Goal: Task Accomplishment & Management: Use online tool/utility

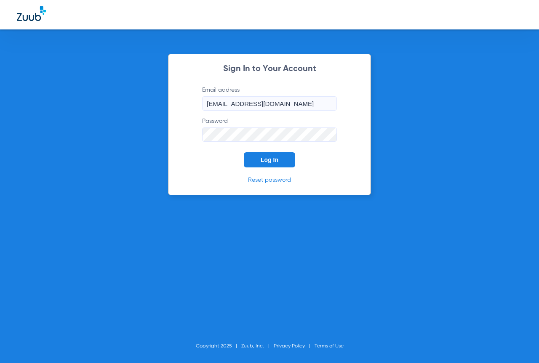
click at [263, 162] on span "Log In" at bounding box center [269, 160] width 18 height 7
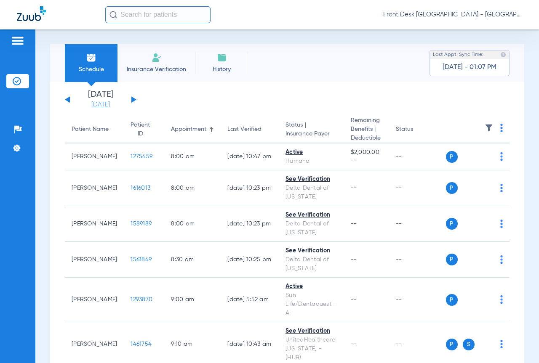
click at [105, 104] on link "[DATE]" at bounding box center [100, 105] width 50 height 8
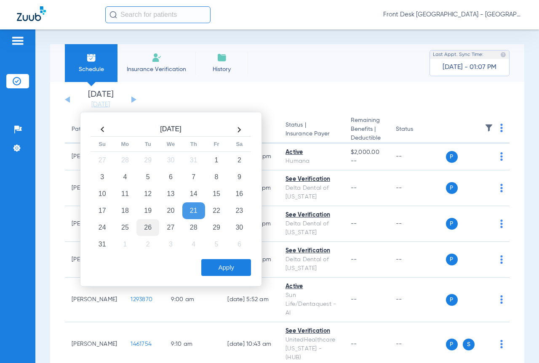
click at [146, 226] on td "26" at bounding box center [147, 227] width 23 height 17
click at [224, 270] on button "Apply" at bounding box center [226, 267] width 50 height 17
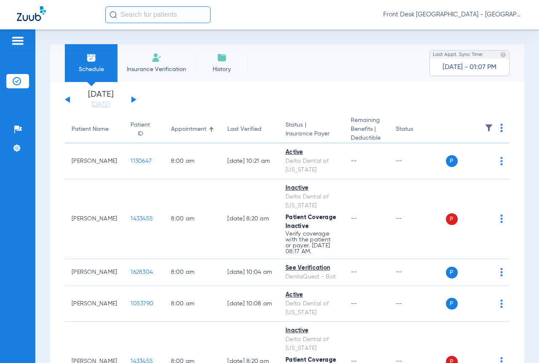
click at [484, 124] on img at bounding box center [488, 128] width 8 height 8
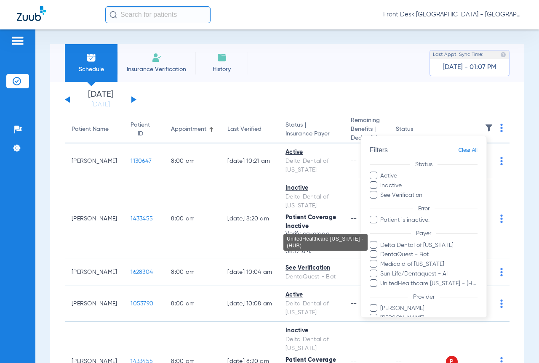
scroll to position [58, 0]
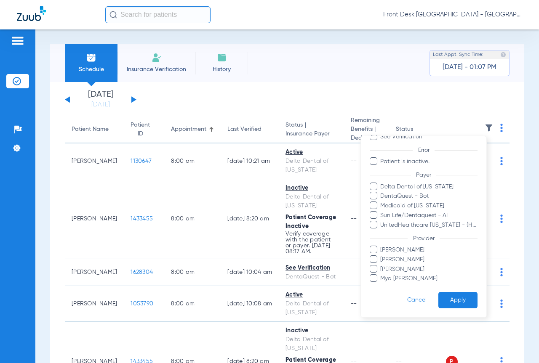
click at [398, 270] on span "[PERSON_NAME]" at bounding box center [428, 269] width 98 height 9
click at [381, 275] on input "[PERSON_NAME]" at bounding box center [381, 275] width 0 height 0
click at [447, 305] on button "Apply" at bounding box center [457, 300] width 39 height 16
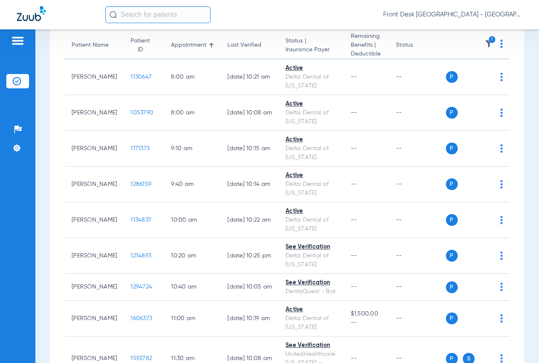
scroll to position [168, 0]
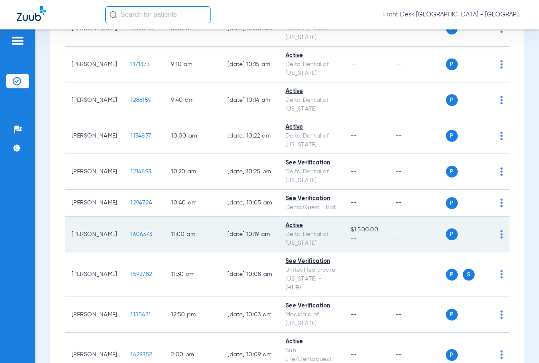
click at [130, 237] on span "1606373" at bounding box center [140, 234] width 21 height 6
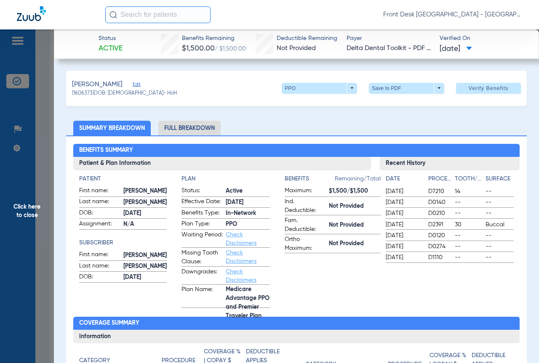
click at [210, 128] on li "Full Breakdown" at bounding box center [189, 128] width 62 height 15
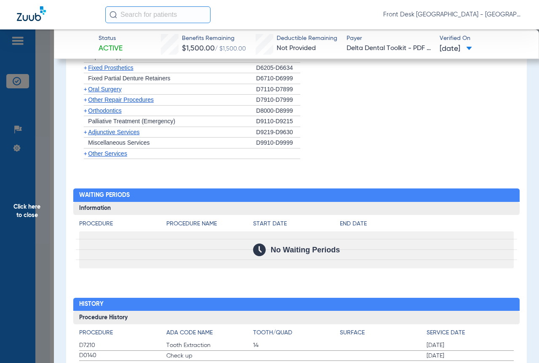
scroll to position [955, 0]
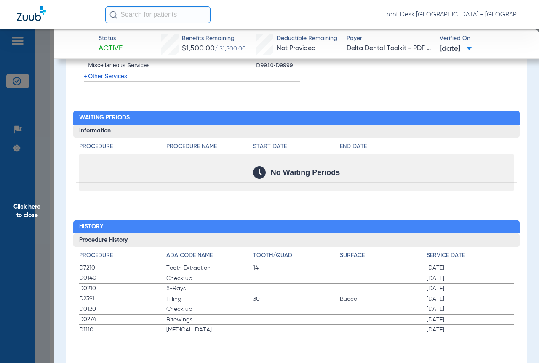
click at [31, 217] on span "Click here to close" at bounding box center [27, 210] width 54 height 363
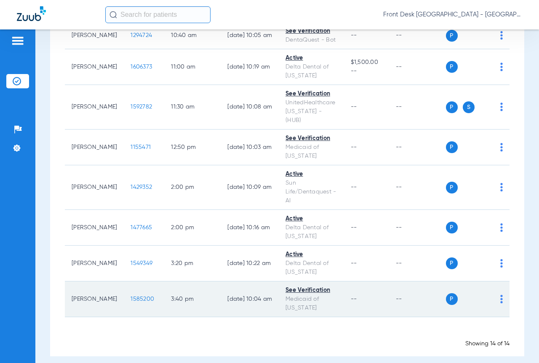
scroll to position [337, 0]
